Goal: Task Accomplishment & Management: Complete application form

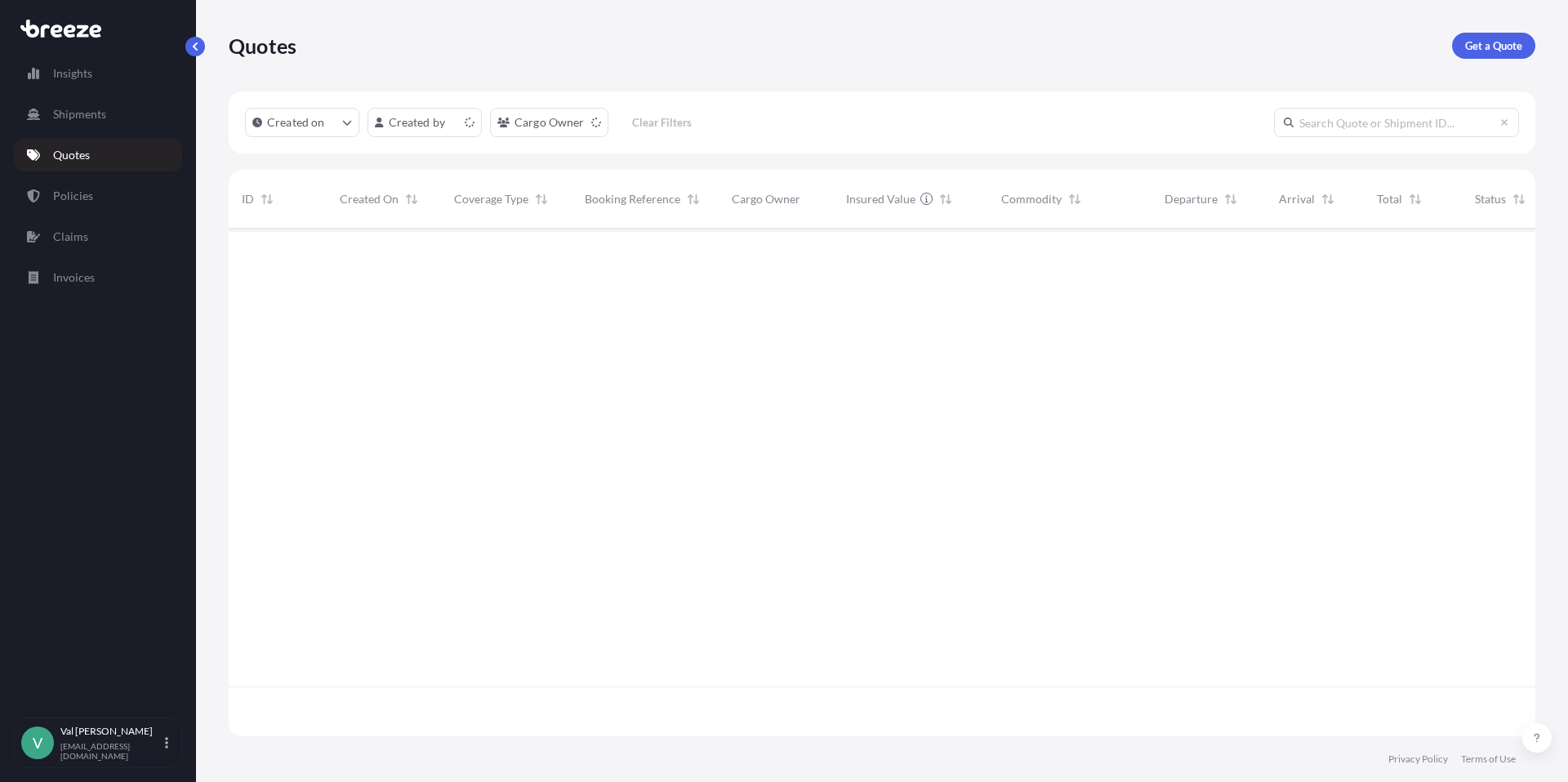
scroll to position [505, 1294]
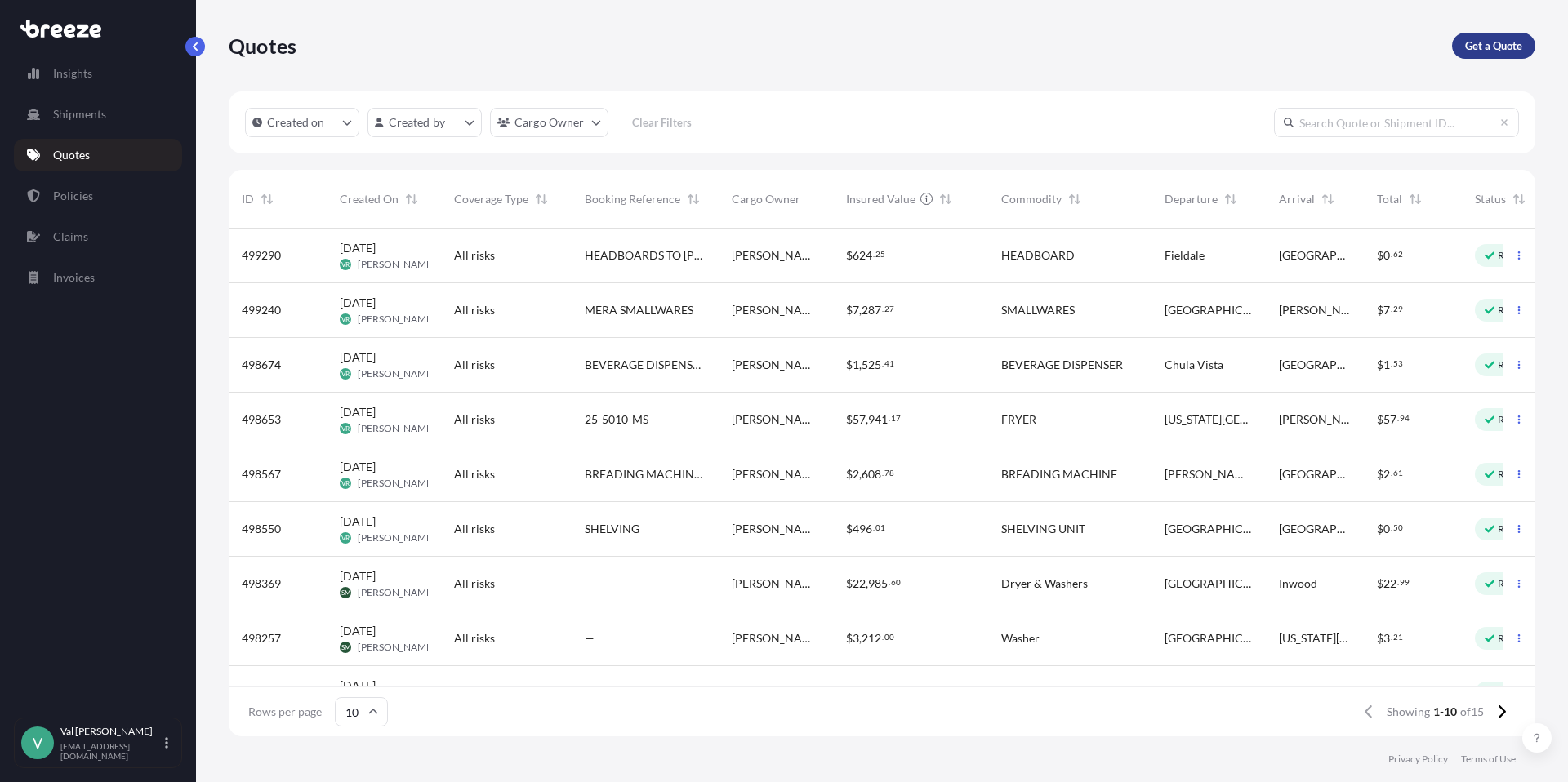
click at [1478, 38] on p "Get a Quote" at bounding box center [1493, 45] width 57 height 16
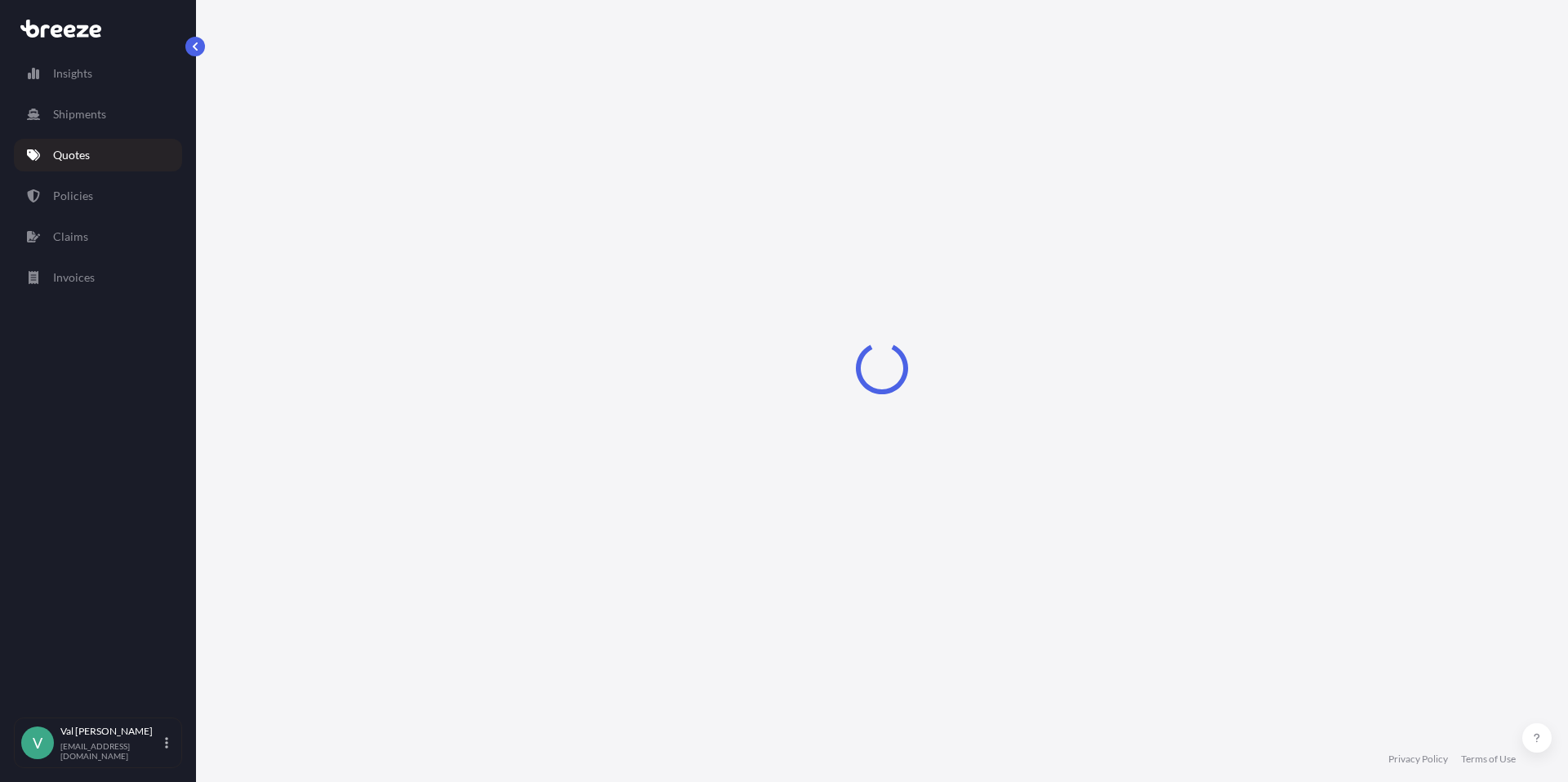
select select "Sea"
select select "1"
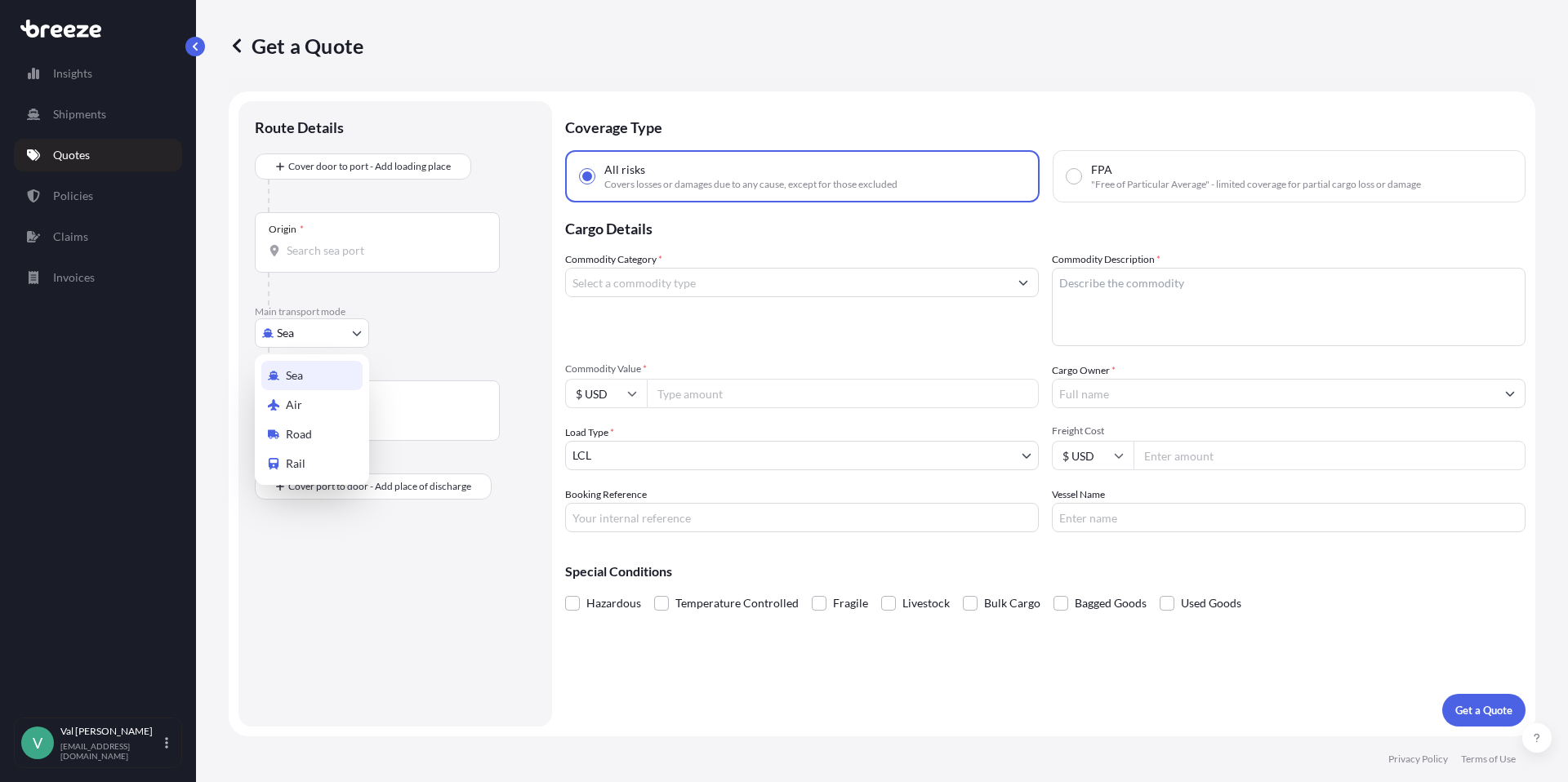
click at [318, 331] on body "Insights Shipments Quotes Policies Claims Invoices V [PERSON_NAME] [PERSON_NAME…" at bounding box center [784, 391] width 1568 height 782
click at [326, 429] on div "Road" at bounding box center [312, 434] width 101 height 30
select select "Road"
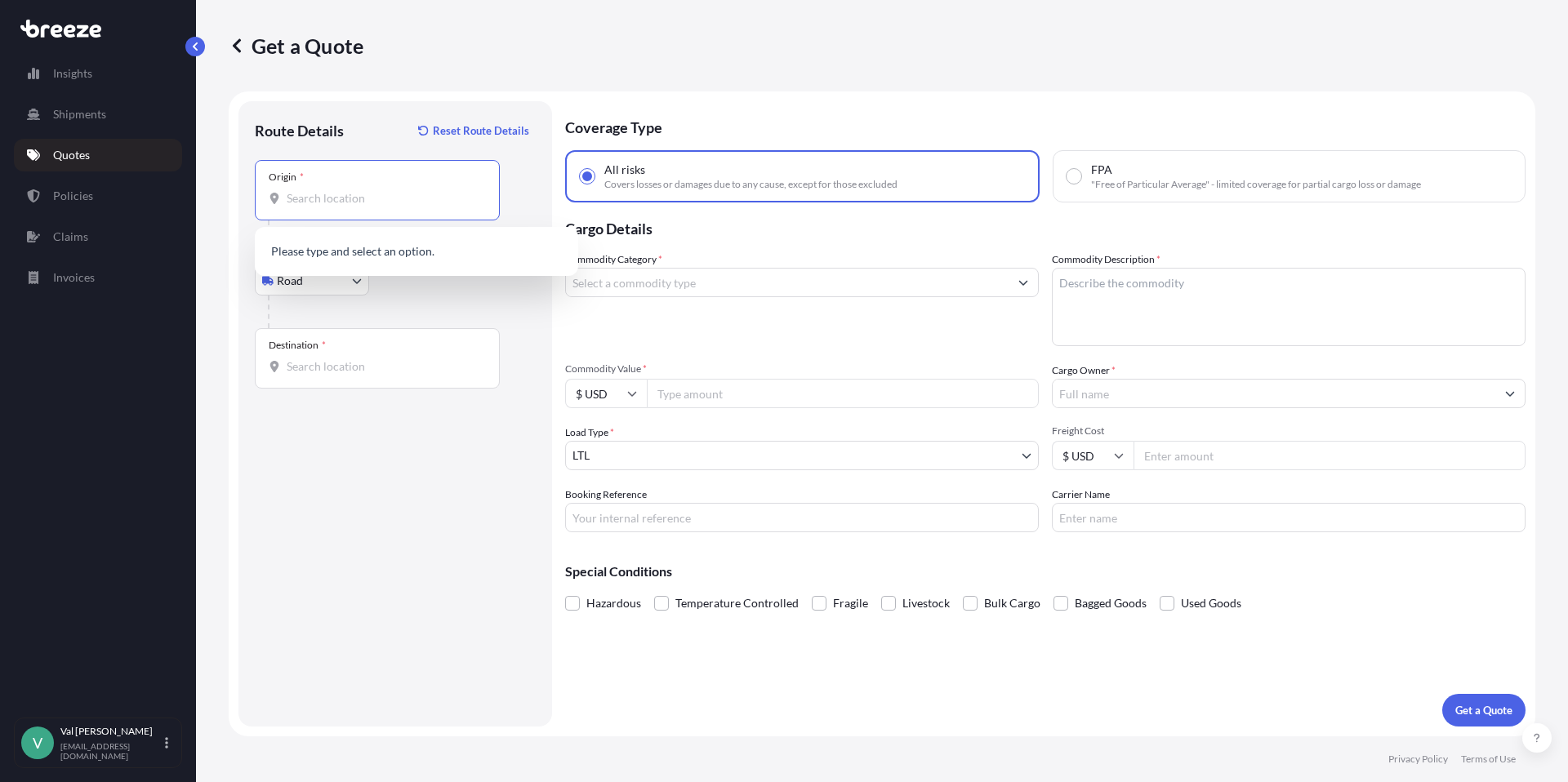
click at [326, 197] on input "Origin *" at bounding box center [383, 198] width 192 height 16
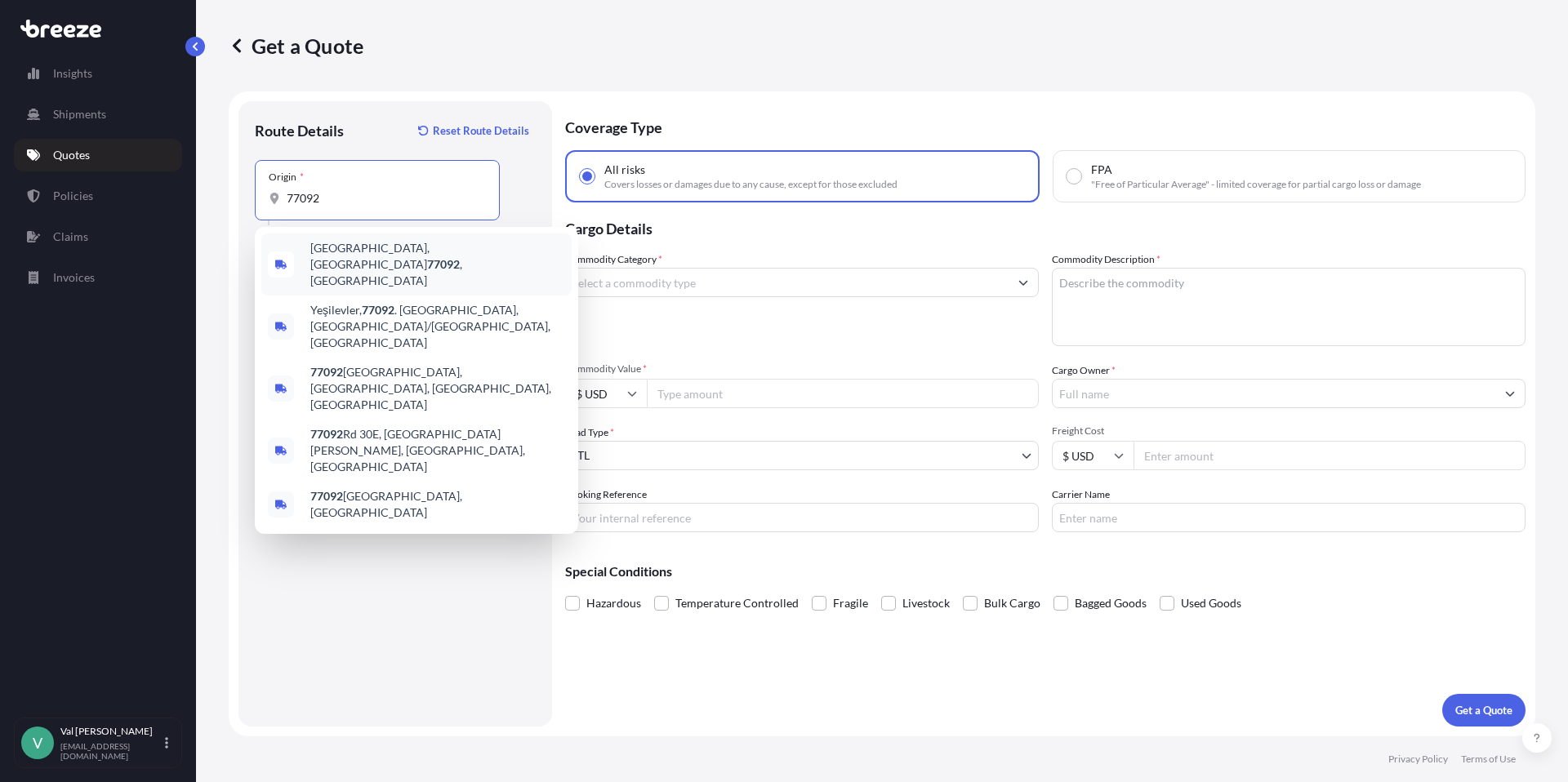
click at [338, 248] on span "[GEOGRAPHIC_DATA] , [GEOGRAPHIC_DATA]" at bounding box center [438, 265] width 255 height 49
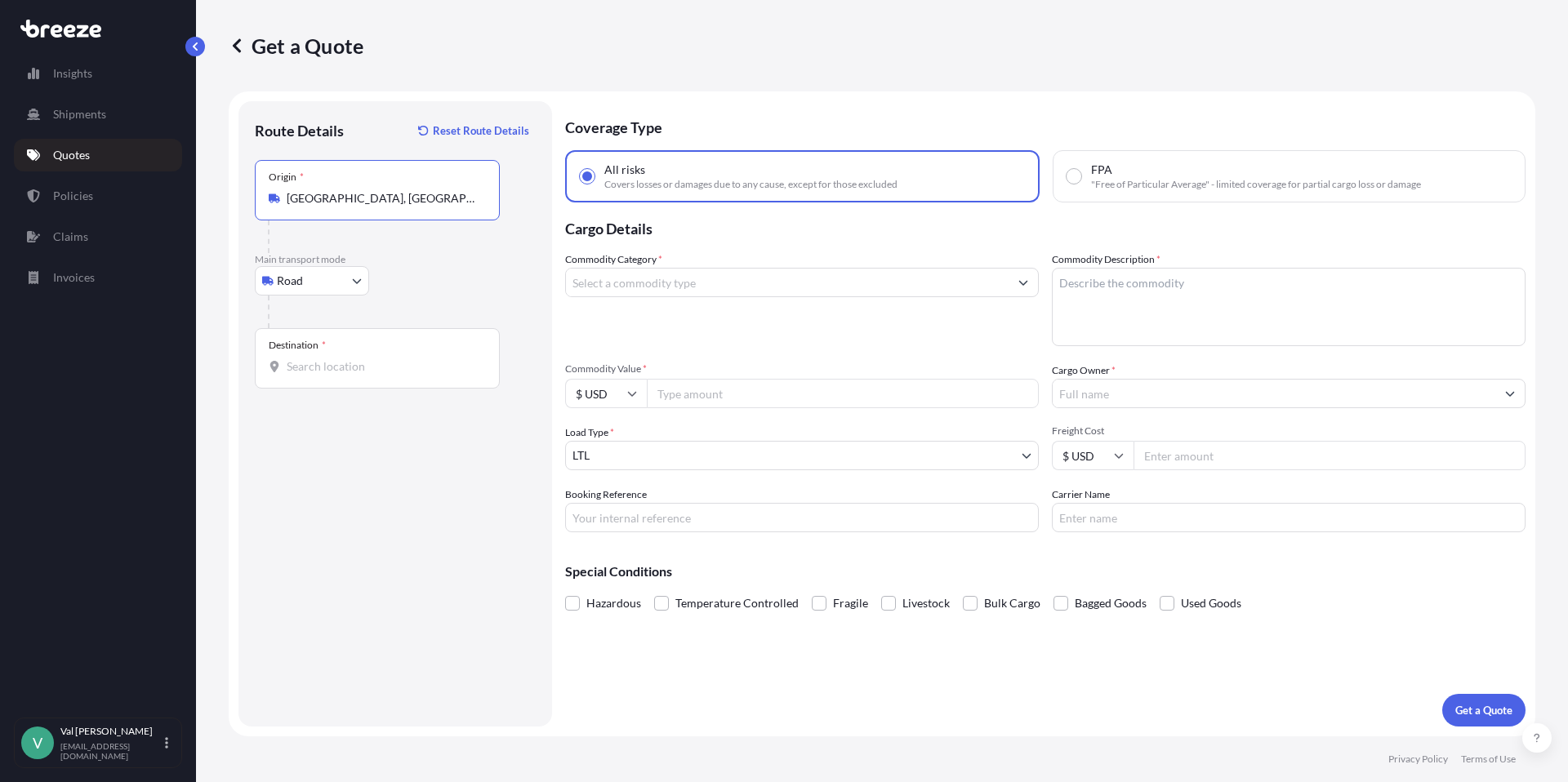
type input "[GEOGRAPHIC_DATA], [GEOGRAPHIC_DATA]"
click at [342, 362] on input "Destination *" at bounding box center [383, 366] width 192 height 16
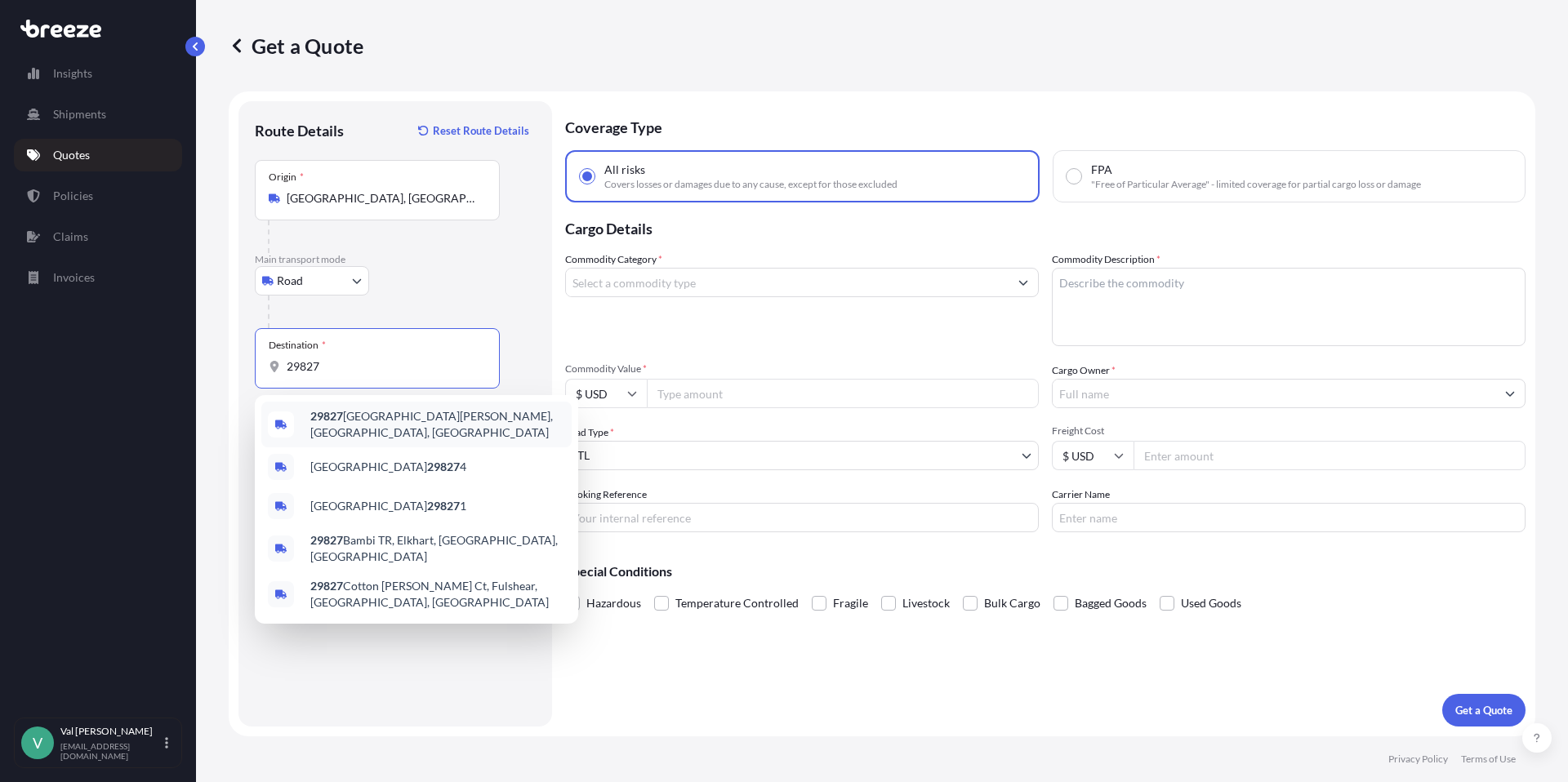
drag, startPoint x: 329, startPoint y: 365, endPoint x: 240, endPoint y: 349, distance: 90.4
click at [241, 349] on div "Route Details Reset Route Details Place of loading Road Road Rail Origin * [GEO…" at bounding box center [395, 414] width 314 height 625
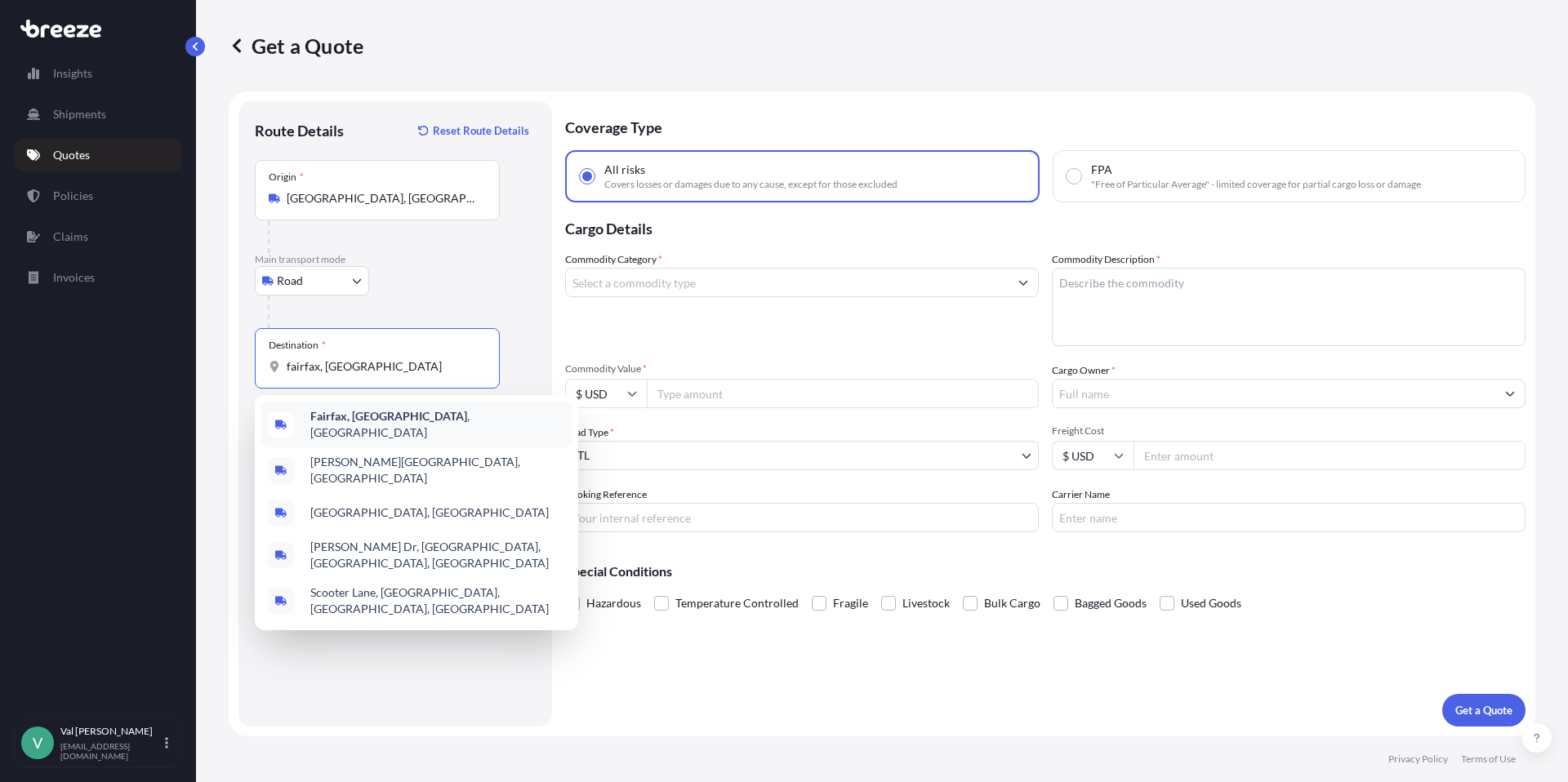
click at [365, 423] on span "[GEOGRAPHIC_DATA], [GEOGRAPHIC_DATA] , [GEOGRAPHIC_DATA]" at bounding box center [438, 424] width 255 height 33
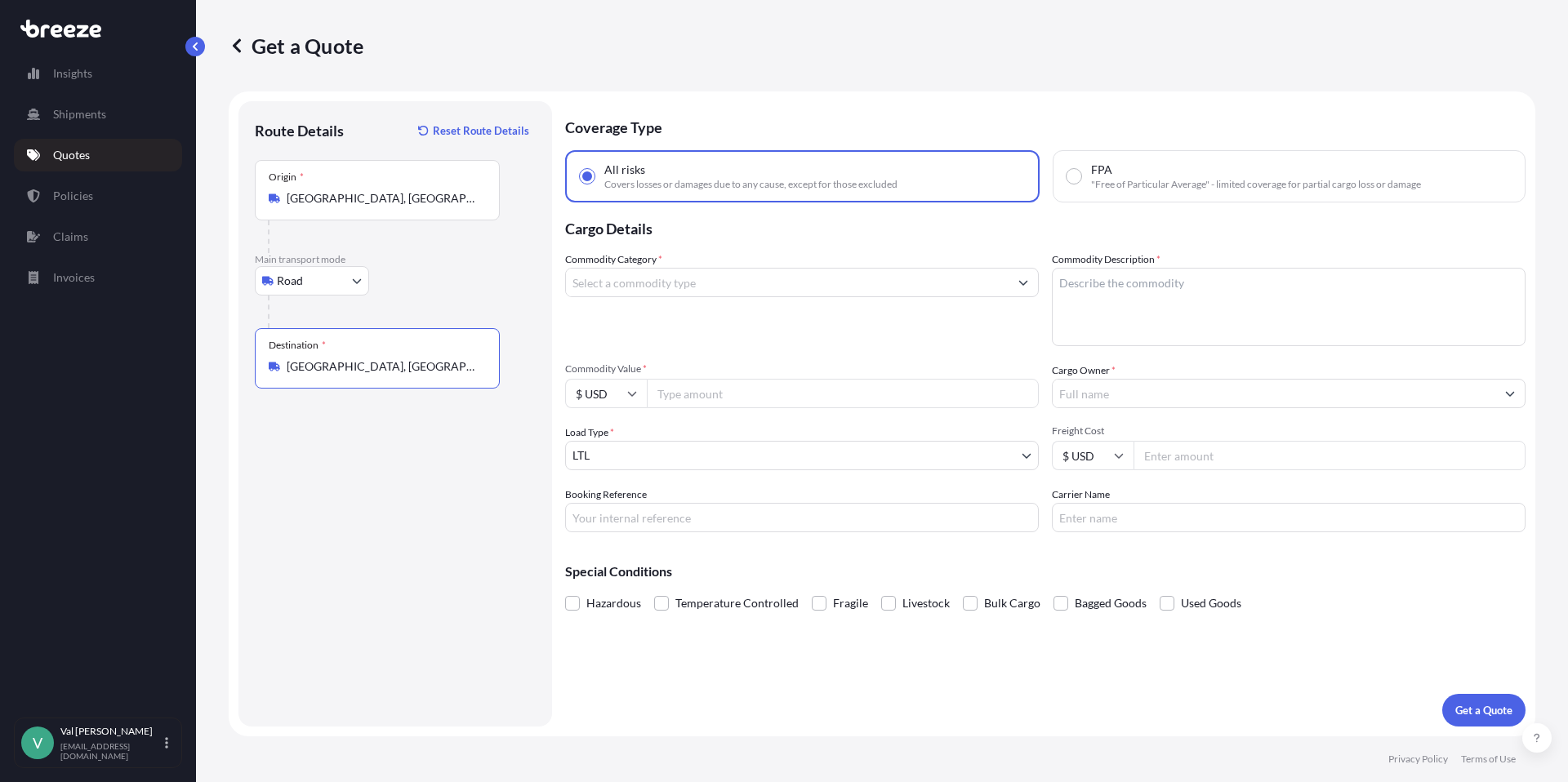
type input "[GEOGRAPHIC_DATA], [GEOGRAPHIC_DATA], [GEOGRAPHIC_DATA]"
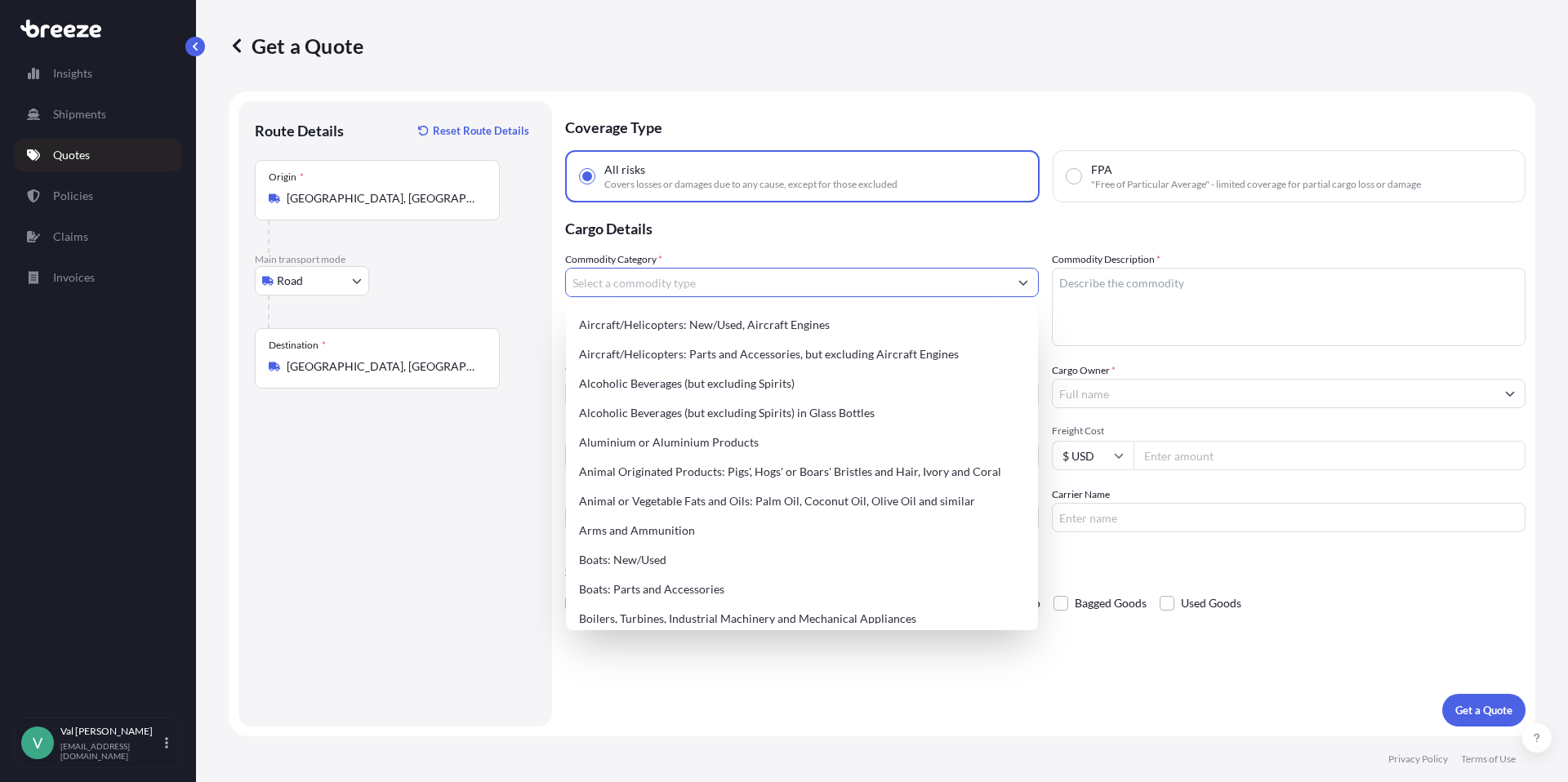
click at [642, 284] on input "Commodity Category *" at bounding box center [787, 282] width 443 height 30
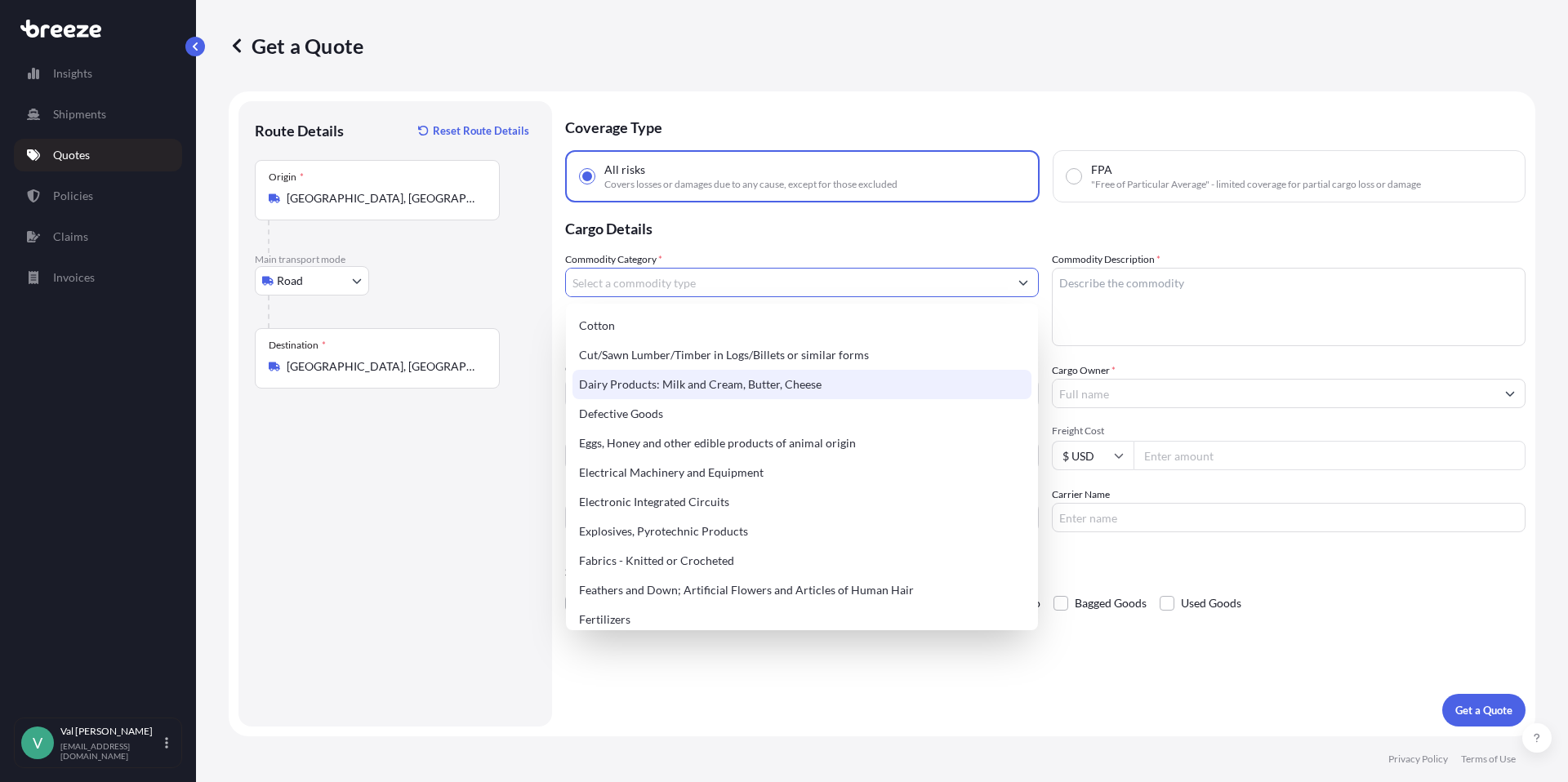
scroll to position [862, 0]
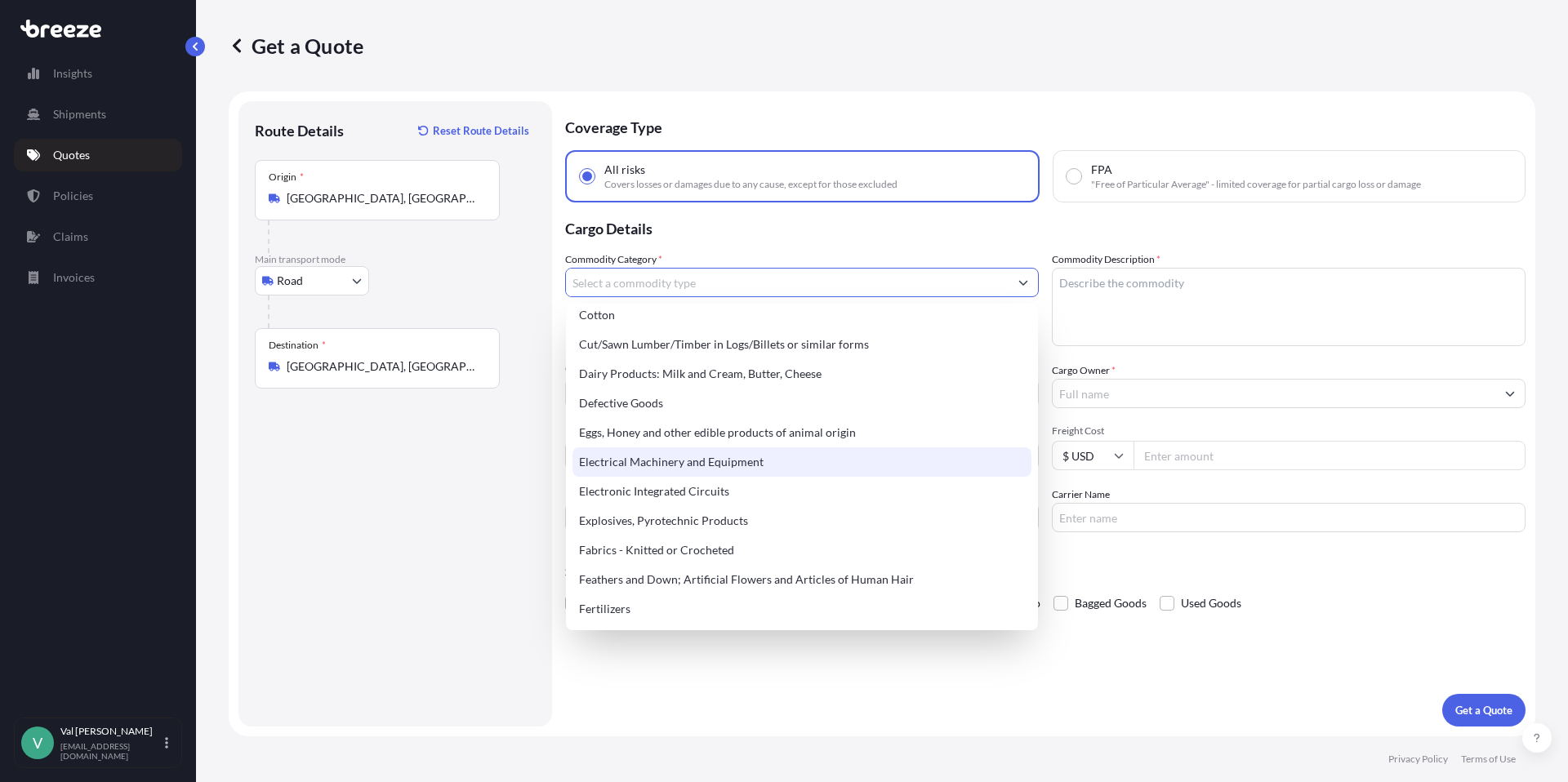
click at [740, 456] on div "Electrical Machinery and Equipment" at bounding box center [801, 462] width 459 height 30
type input "Electrical Machinery and Equipment"
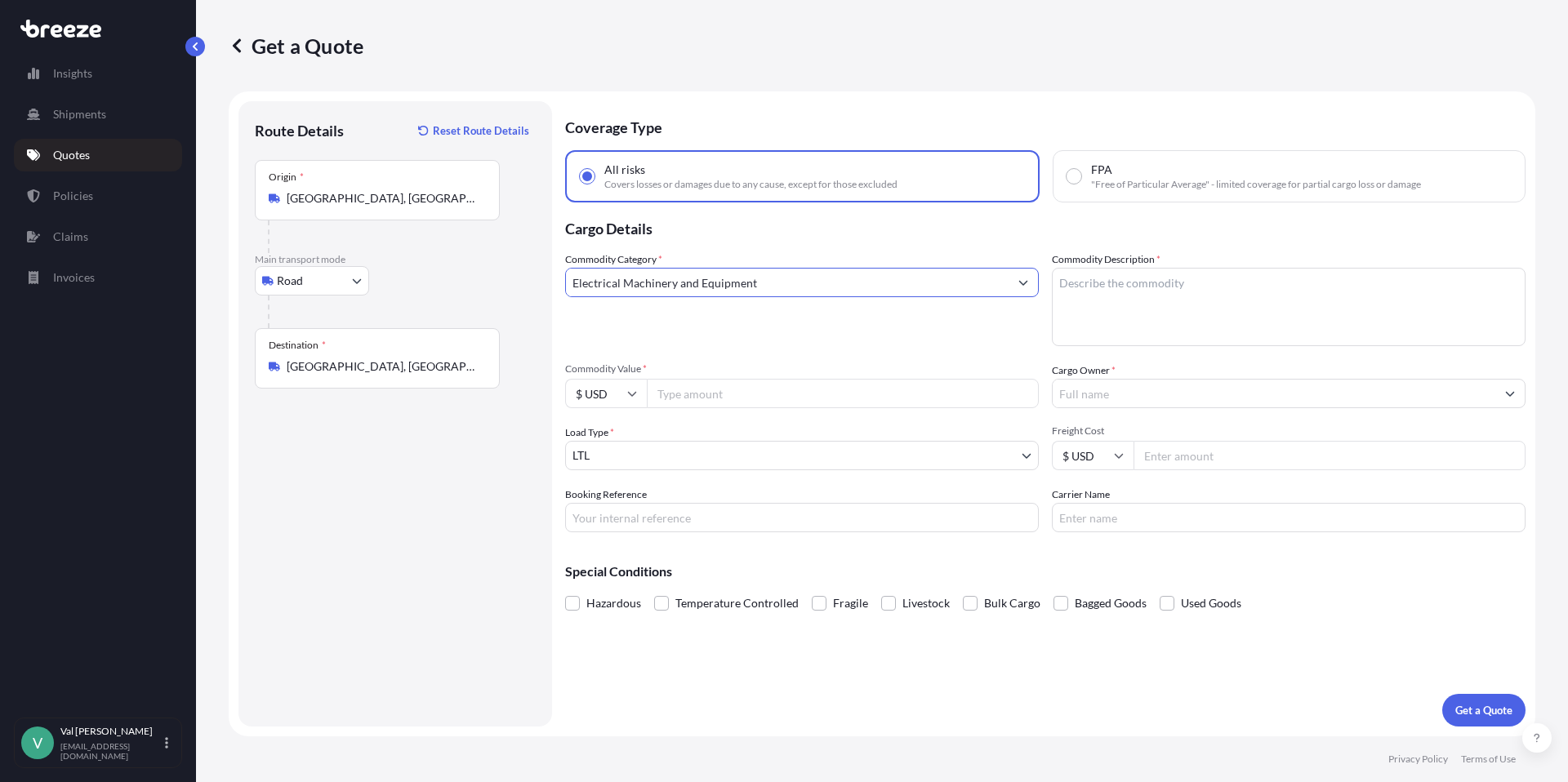
click at [710, 391] on input "Commodity Value *" at bounding box center [842, 393] width 392 height 30
type input "10476.01"
click at [710, 518] on input "Booking Reference" at bounding box center [801, 517] width 473 height 30
type input "ICE MACHINE"
click at [1190, 278] on textarea "Commodity Description *" at bounding box center [1288, 306] width 473 height 78
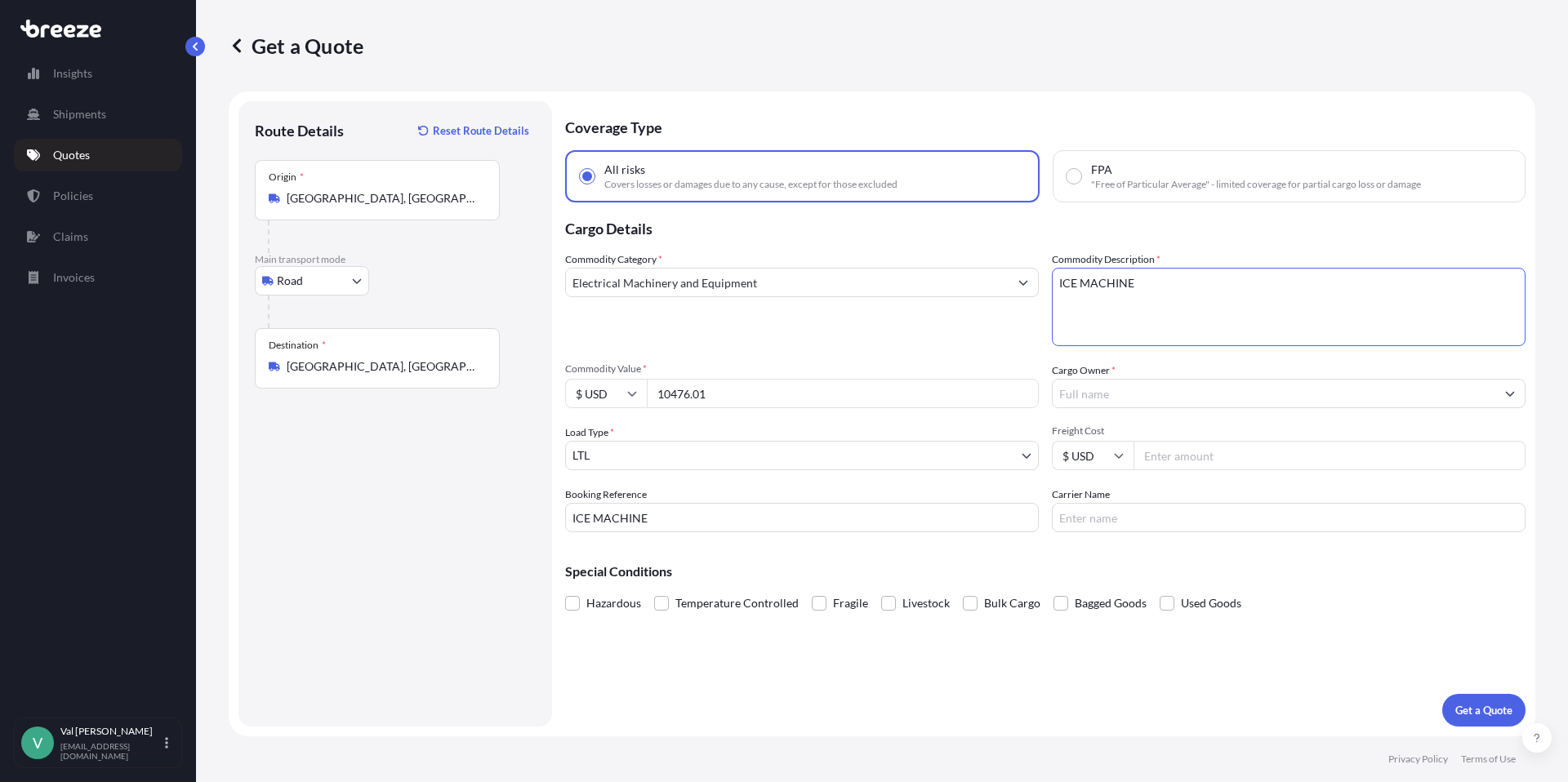
type textarea "ICE MACHINE"
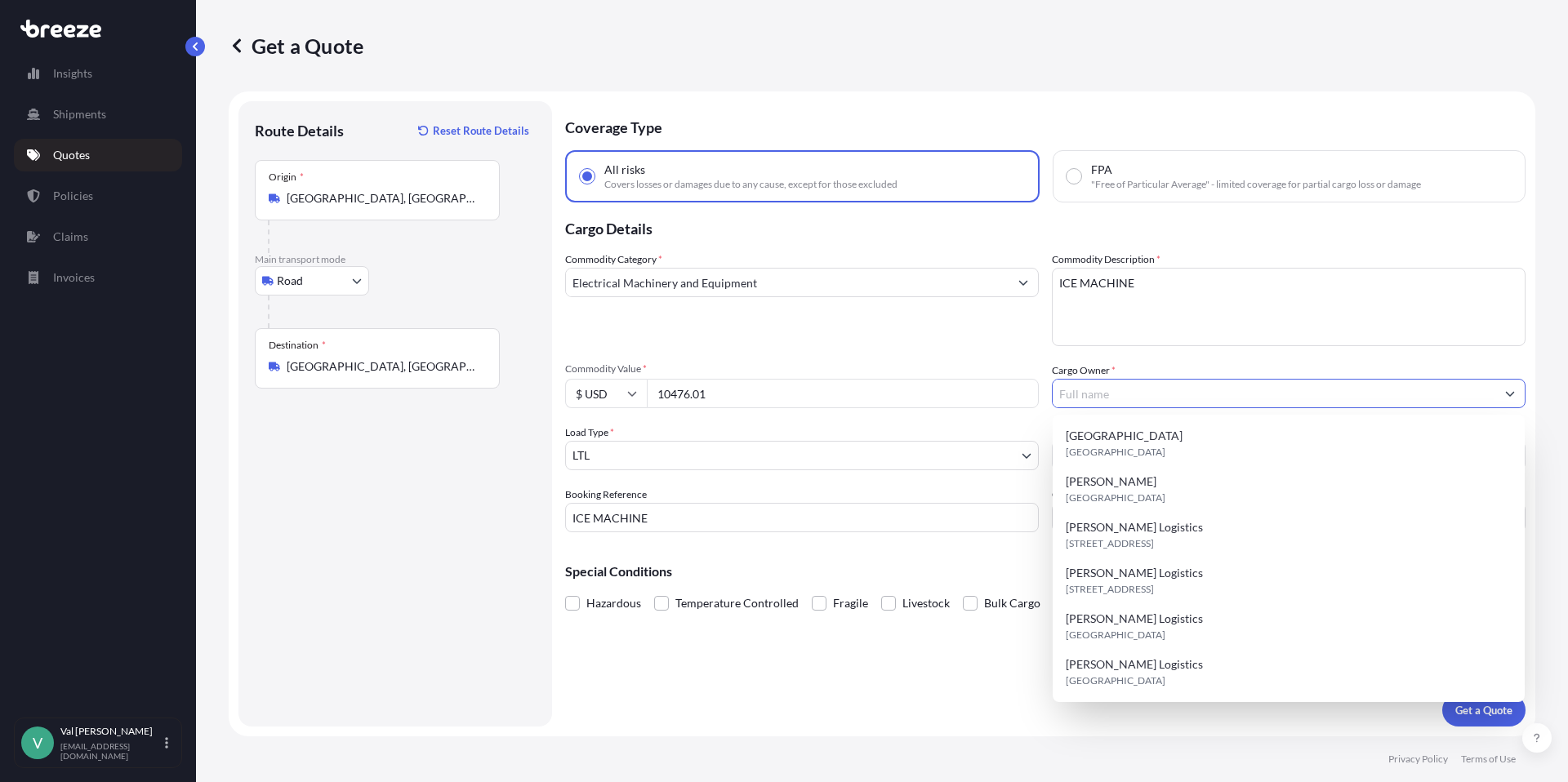
click at [1174, 391] on input "Cargo Owner *" at bounding box center [1274, 393] width 443 height 30
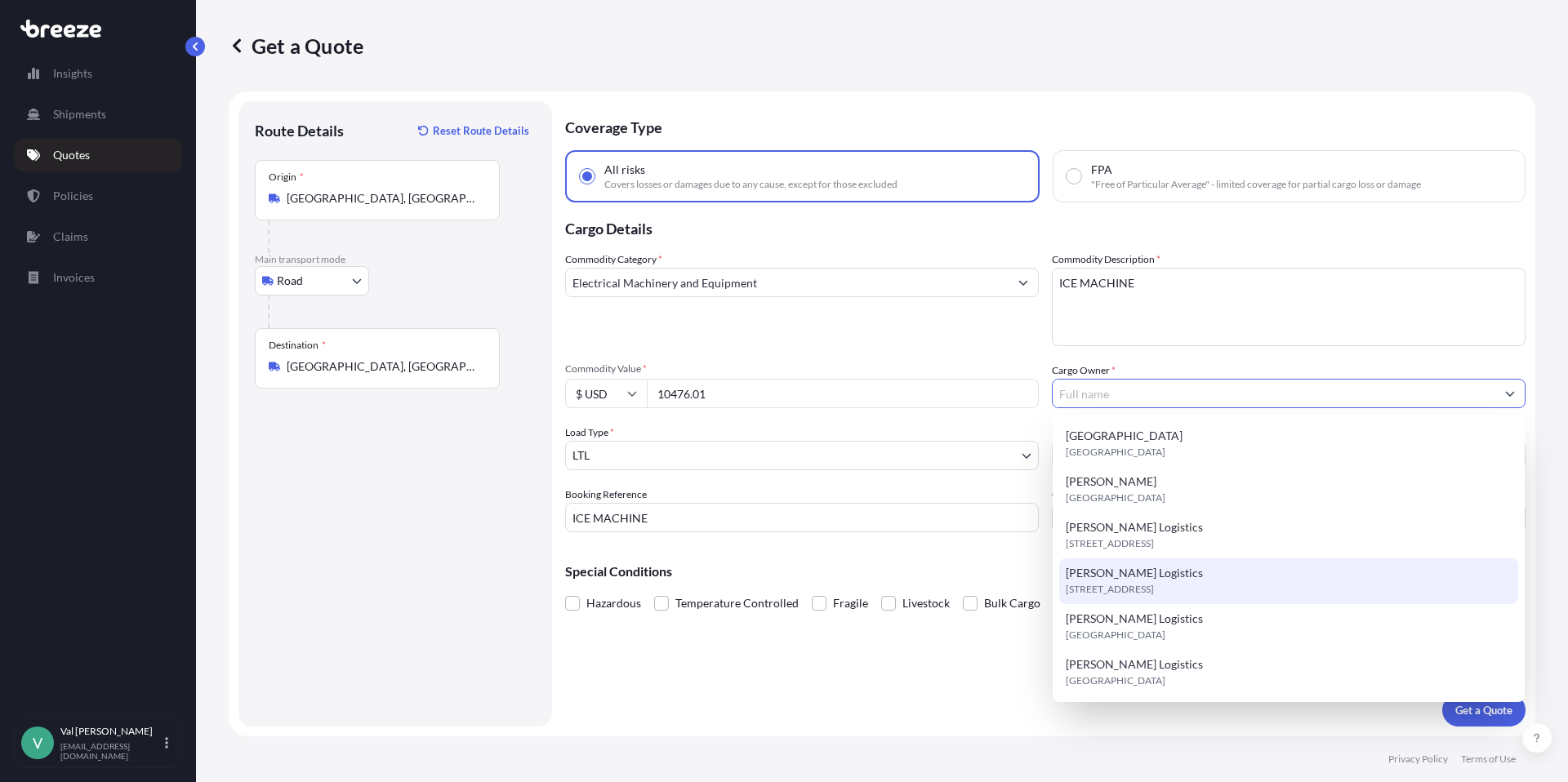
click at [1131, 578] on span "[PERSON_NAME] Logistics" at bounding box center [1134, 572] width 138 height 16
type input "[PERSON_NAME] Logistics"
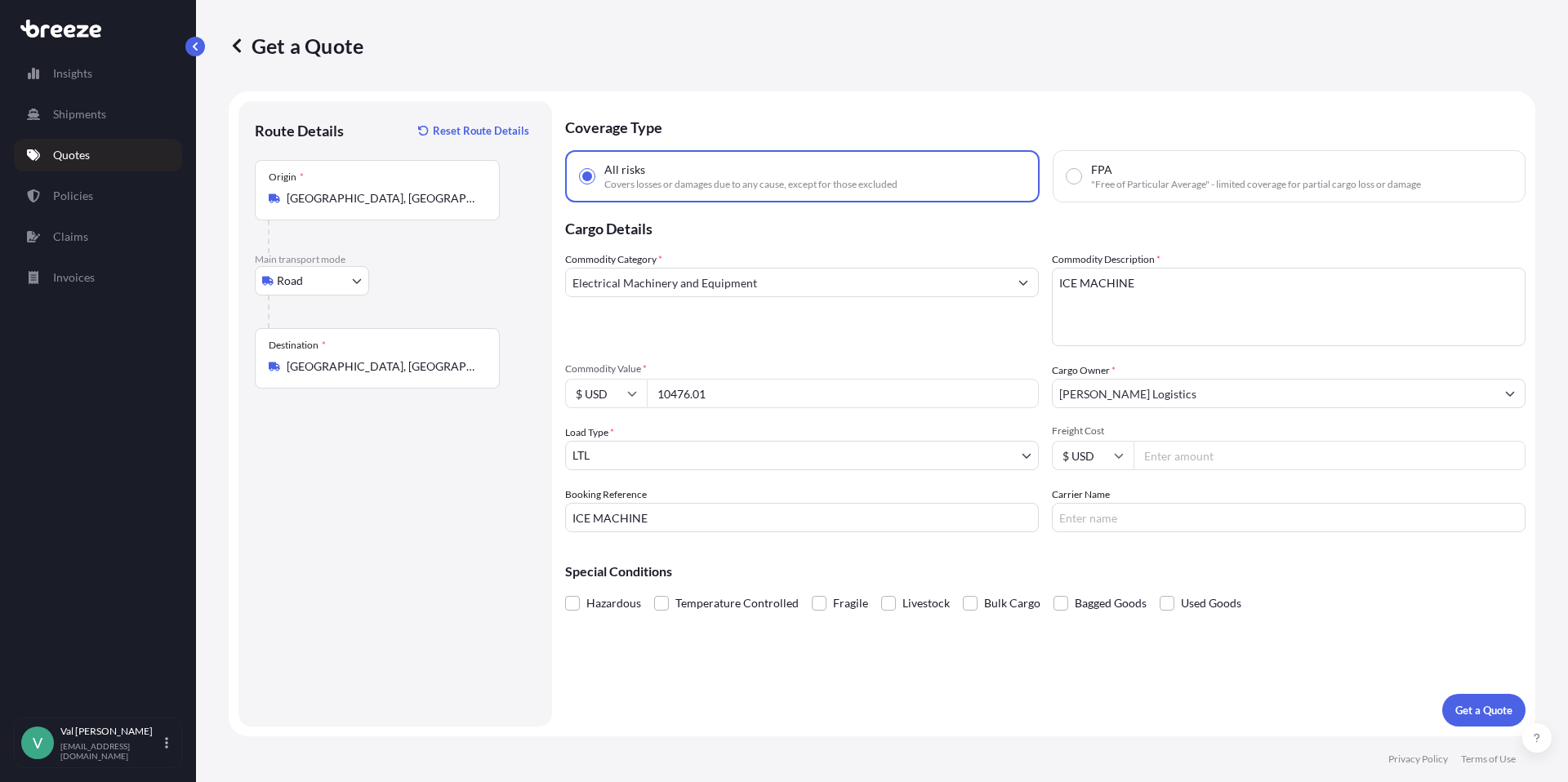
click at [1196, 455] on input "Freight Cost" at bounding box center [1328, 455] width 392 height 30
type input "248.20"
click at [1125, 514] on input "Carrier Name" at bounding box center [1288, 517] width 473 height 30
type input "XPO LOGISTICS"
click at [1496, 712] on p "Get a Quote" at bounding box center [1482, 710] width 57 height 16
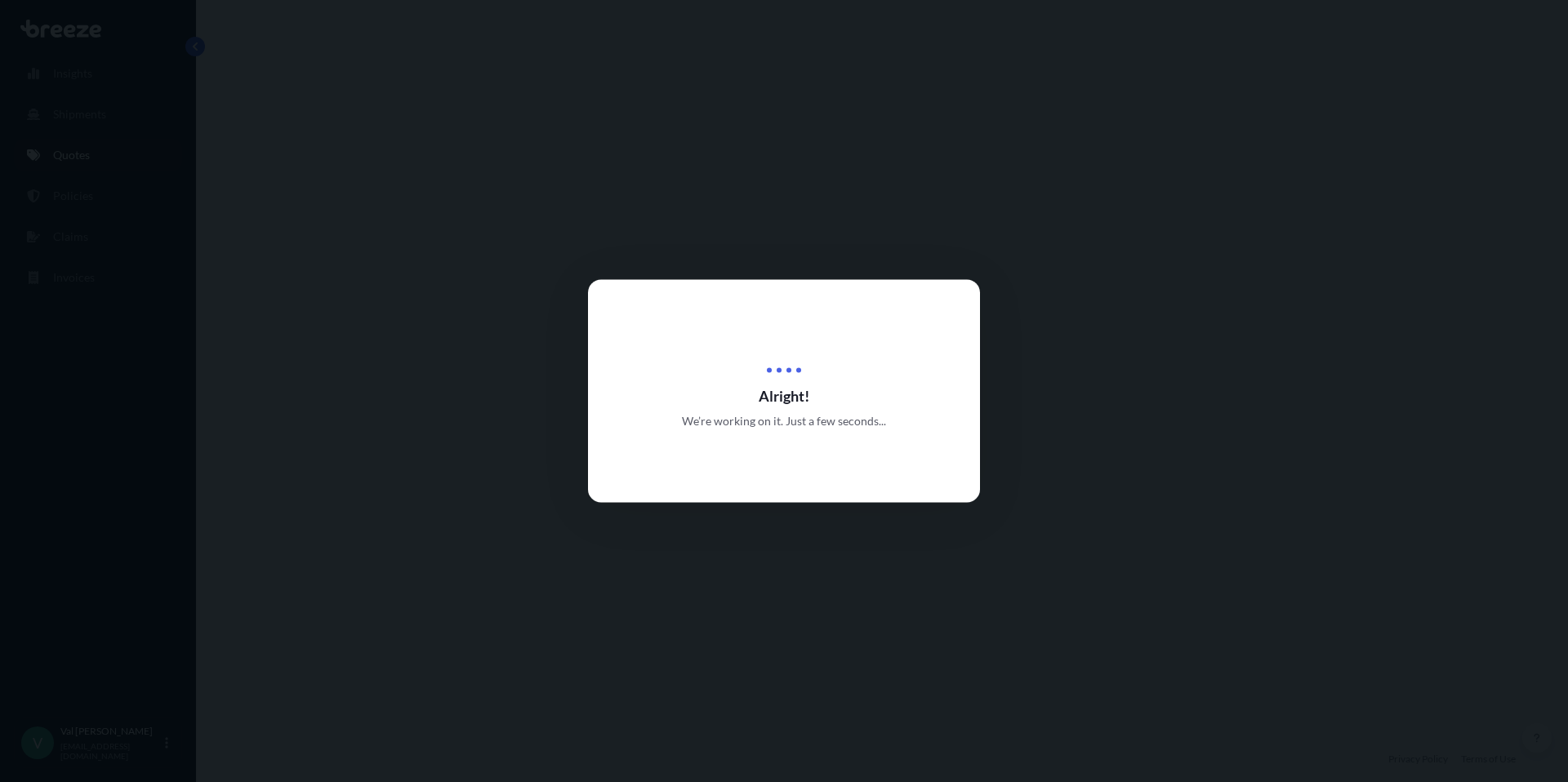
select select "Road"
select select "1"
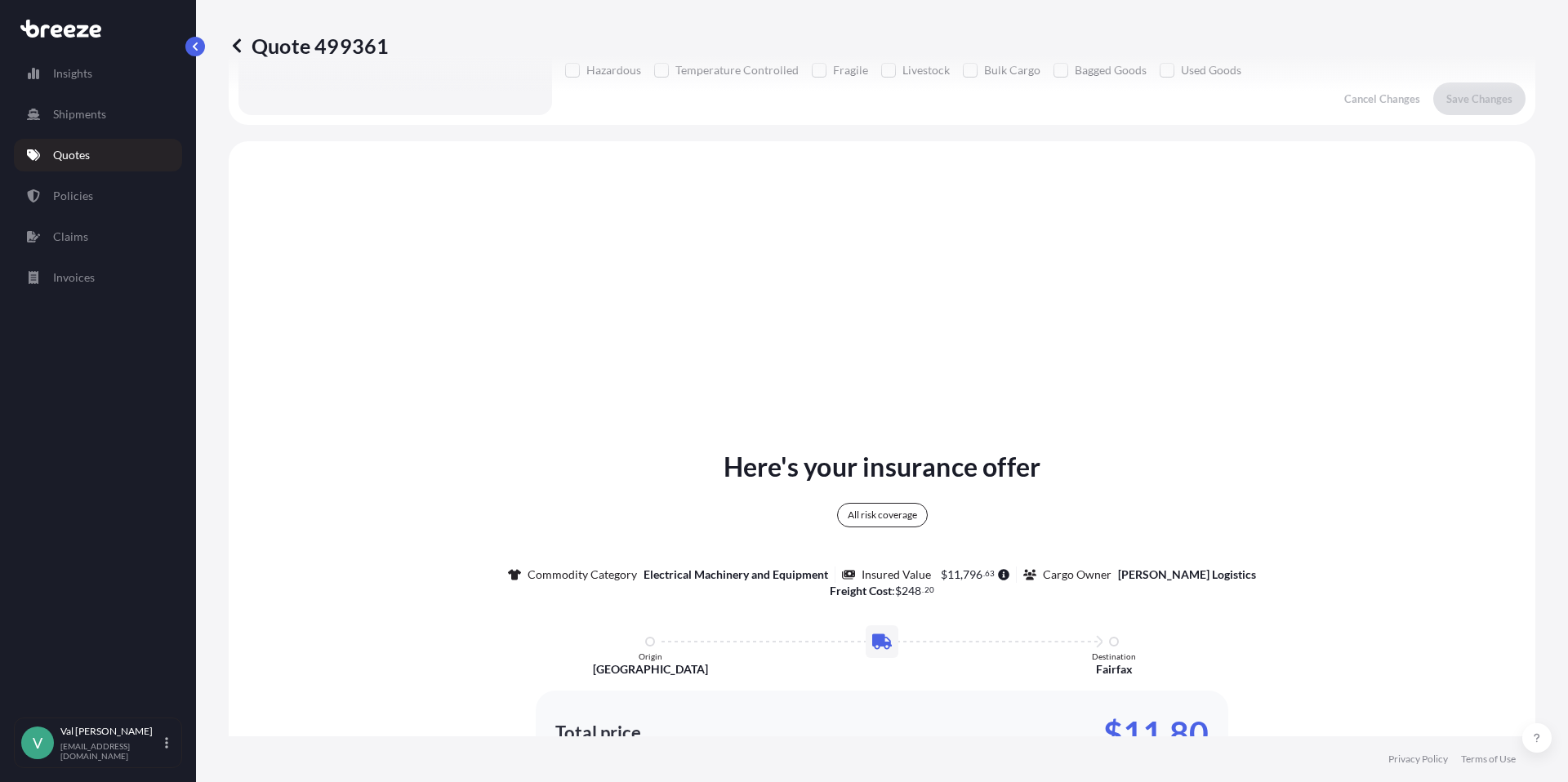
scroll to position [593, 0]
